Goal: Task Accomplishment & Management: Use online tool/utility

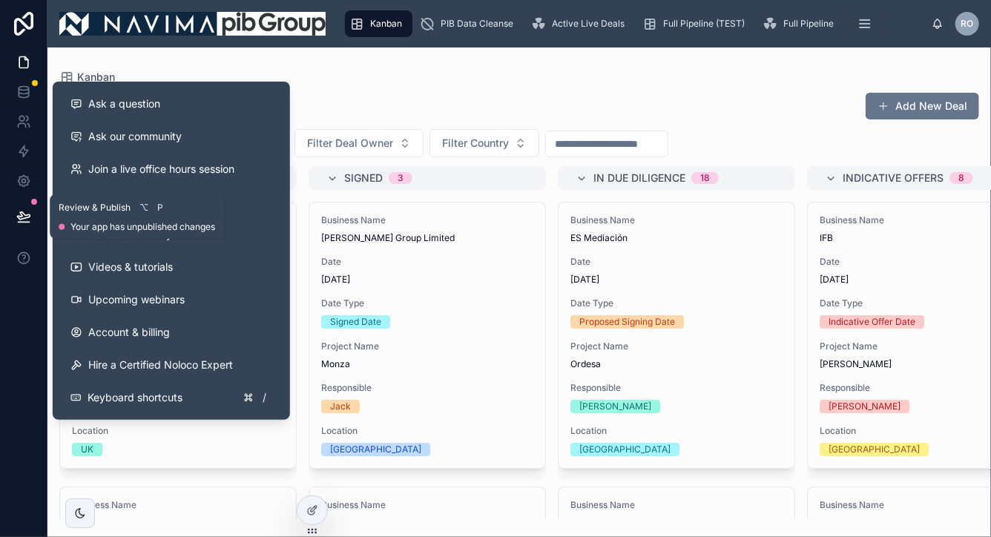
click at [19, 232] on button at bounding box center [23, 217] width 33 height 42
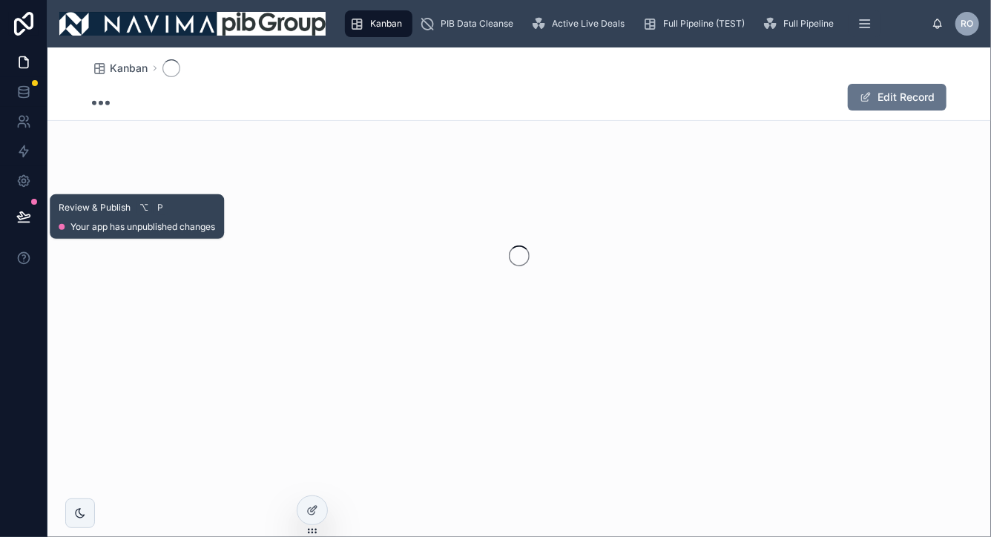
click at [23, 216] on icon at bounding box center [23, 216] width 15 height 15
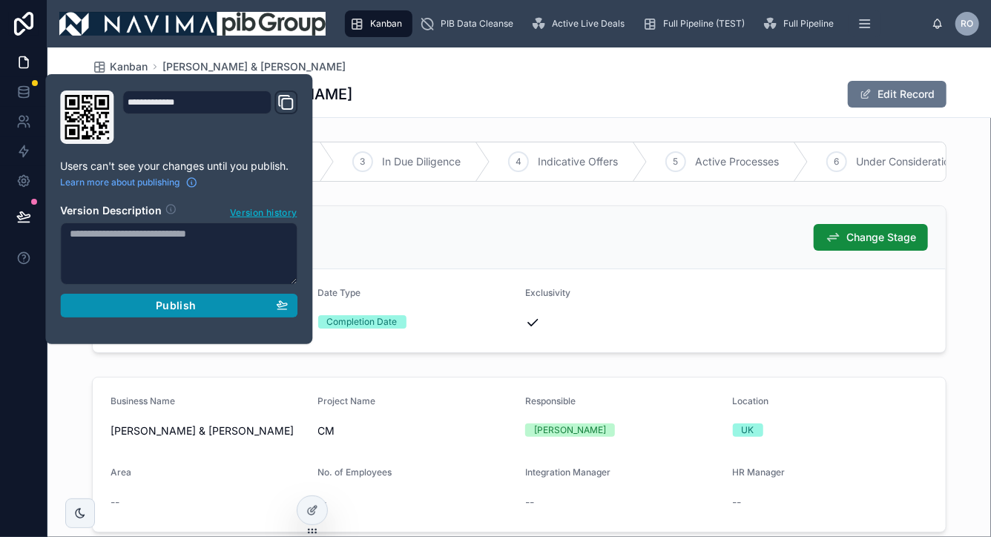
click at [197, 310] on div "Publish" at bounding box center [179, 305] width 218 height 13
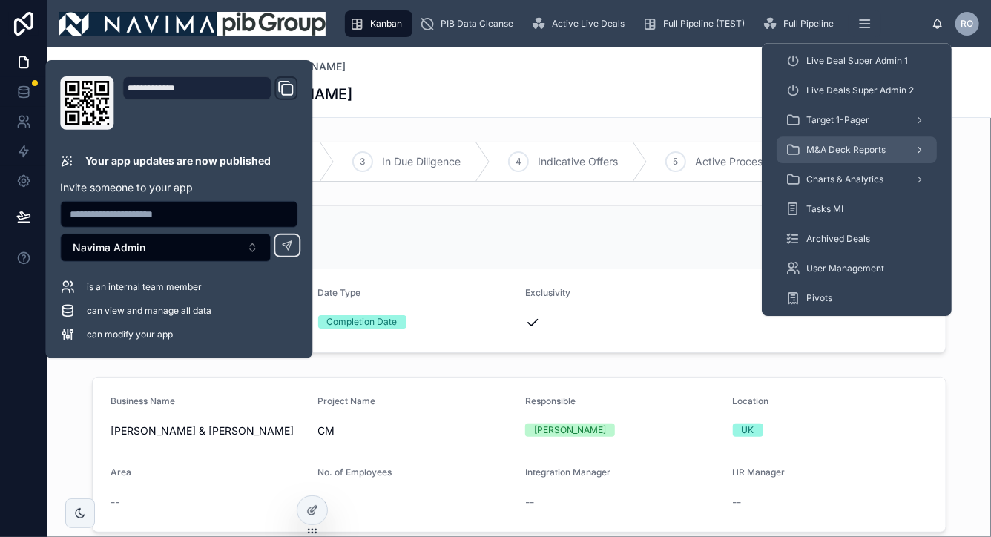
click at [850, 145] on span "M&A Deck Reports" at bounding box center [845, 150] width 79 height 12
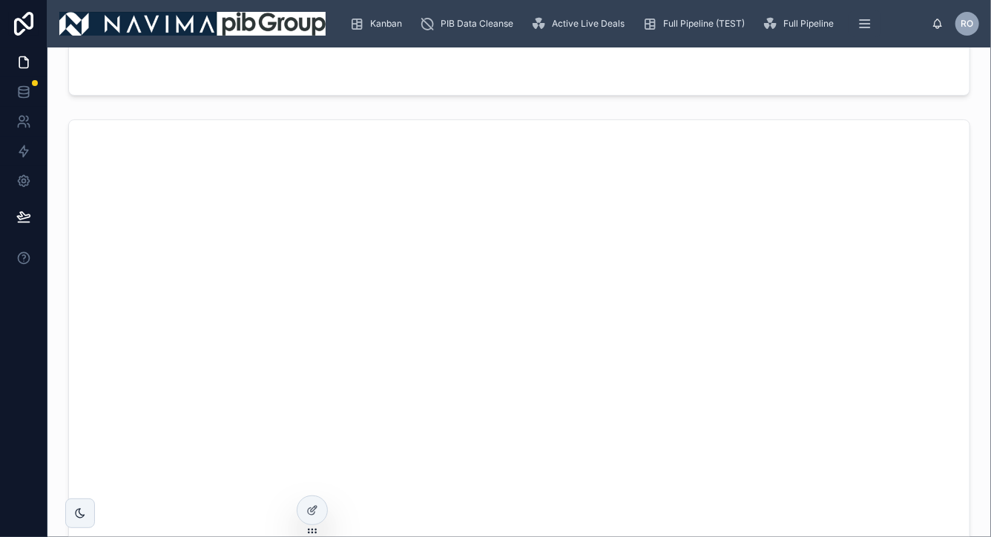
scroll to position [719, 0]
click at [16, 25] on icon at bounding box center [23, 24] width 19 height 24
